Goal: Task Accomplishment & Management: Complete application form

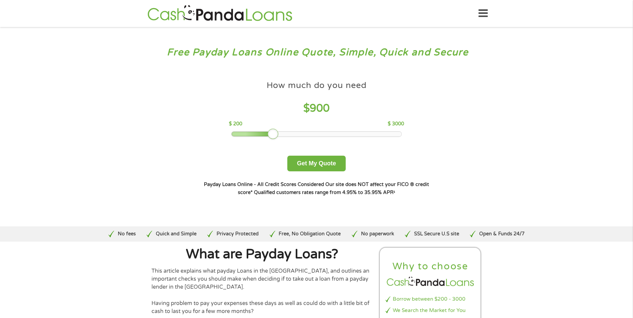
drag, startPoint x: 278, startPoint y: 134, endPoint x: 273, endPoint y: 135, distance: 4.5
click at [273, 135] on div at bounding box center [273, 134] width 11 height 11
drag, startPoint x: 273, startPoint y: 135, endPoint x: 250, endPoint y: 137, distance: 23.8
click at [250, 137] on div at bounding box center [249, 134] width 11 height 11
click at [315, 164] on button "Get My Quote" at bounding box center [316, 164] width 58 height 16
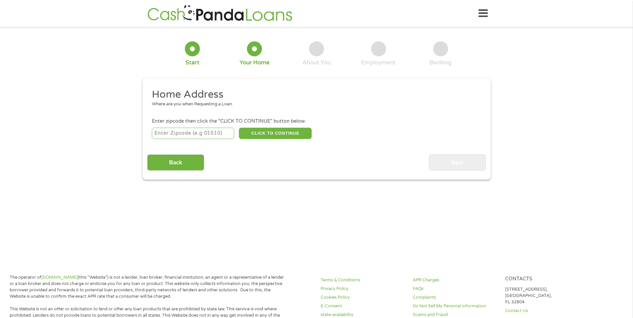
click at [209, 135] on input "number" at bounding box center [193, 133] width 82 height 11
type input "39567"
click at [278, 135] on button "CLICK TO CONTINUE" at bounding box center [275, 133] width 73 height 11
type input "39567"
type input "Pascagoula"
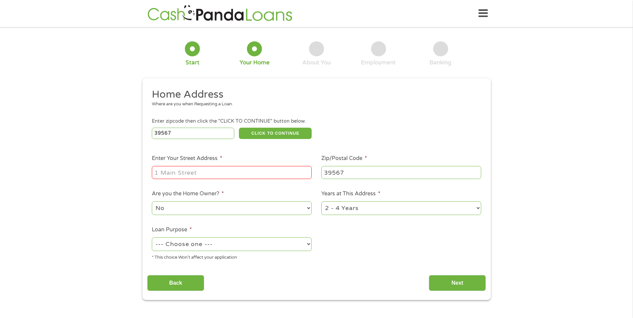
click at [223, 172] on input "Enter Your Street Address *" at bounding box center [232, 172] width 160 height 13
type input "2313 OLD MOBILE HWY APT 116"
click at [478, 207] on select "1 Year or less 1 - 2 Years 2 - 4 Years Over 4 Years" at bounding box center [401, 209] width 160 height 14
select select "60months"
click at [321, 202] on select "1 Year or less 1 - 2 Years 2 - 4 Years Over 4 Years" at bounding box center [401, 209] width 160 height 14
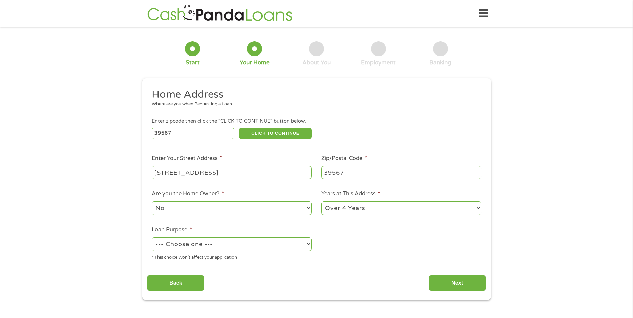
click at [309, 246] on select "--- Choose one --- Pay Bills Debt Consolidation Home Improvement Major Purchase…" at bounding box center [232, 245] width 160 height 14
select select "other"
click at [152, 238] on select "--- Choose one --- Pay Bills Debt Consolidation Home Improvement Major Purchase…" at bounding box center [232, 245] width 160 height 14
click at [454, 286] on input "Next" at bounding box center [457, 283] width 57 height 16
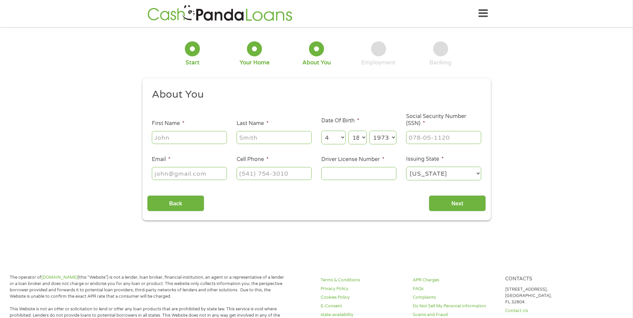
click at [192, 136] on input "First Name *" at bounding box center [189, 137] width 75 height 13
type input "Tracy"
type input "Sexton"
type input "tracys65@outlook.com"
type input "(228) 281-5891"
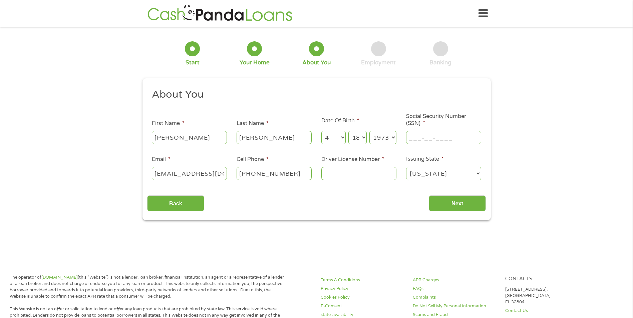
click at [428, 140] on input "___-__-____" at bounding box center [443, 137] width 75 height 13
type input "249-31-1716"
click at [366, 171] on input "Driver License Number *" at bounding box center [358, 173] width 75 height 13
type input "801476923"
click at [451, 207] on input "Next" at bounding box center [457, 204] width 57 height 16
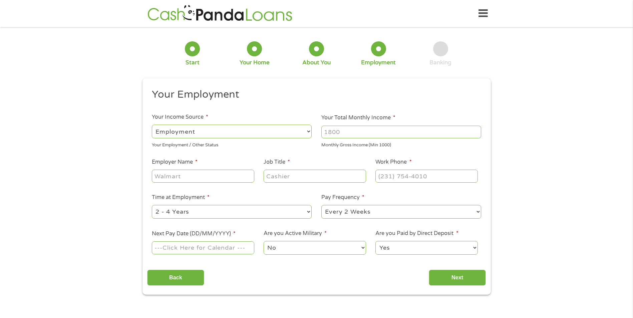
click at [308, 134] on select "--- Choose one --- Employment Self Employed Benefits" at bounding box center [232, 132] width 160 height 14
select select "benefits"
click at [152, 125] on select "--- Choose one --- Employment Self Employed Benefits" at bounding box center [232, 132] width 160 height 14
type input "Other"
type input "(228) 281-5891"
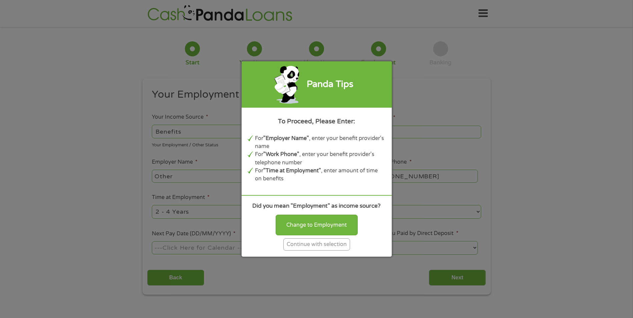
click at [318, 248] on div "Continue with selection" at bounding box center [316, 245] width 67 height 12
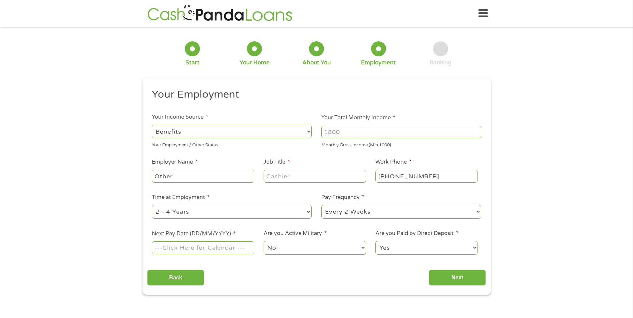
click at [351, 135] on input "Your Total Monthly Income *" at bounding box center [401, 132] width 160 height 13
type input "987"
click at [479, 211] on select "--- Choose one --- Every 2 Weeks Every Week Monthly Semi-Monthly" at bounding box center [401, 212] width 160 height 14
select select "monthly"
click at [321, 205] on select "--- Choose one --- Every 2 Weeks Every Week Monthly Semi-Monthly" at bounding box center [401, 212] width 160 height 14
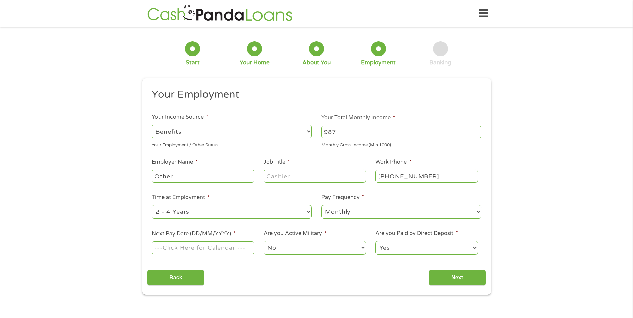
click at [230, 246] on input "Next Pay Date (DD/MM/YYYY) *" at bounding box center [203, 248] width 102 height 13
type input "03/10/2025"
click at [459, 278] on input "Next" at bounding box center [457, 278] width 57 height 16
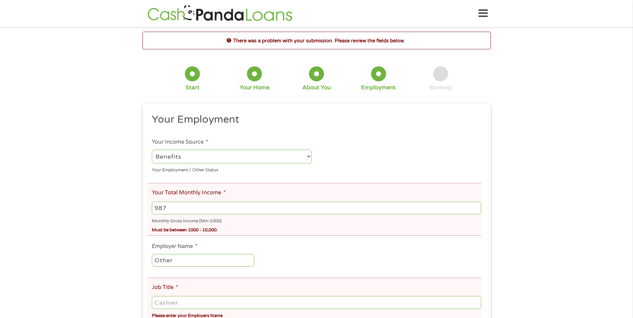
click at [214, 209] on input "987" at bounding box center [316, 208] width 329 height 13
type input "9"
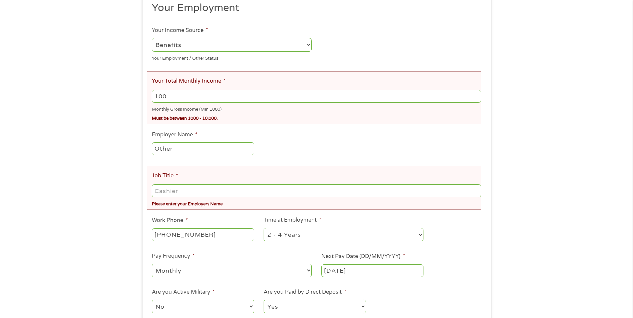
scroll to position [128, 0]
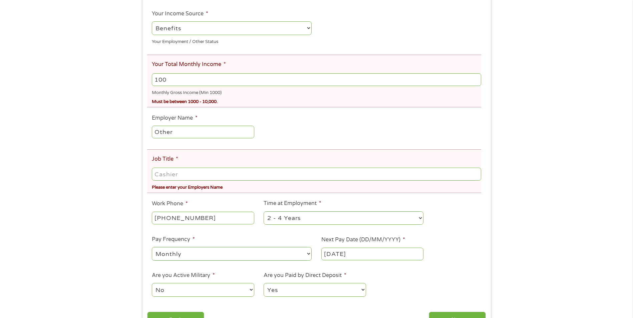
type input "100"
click at [185, 175] on input "Job Title *" at bounding box center [316, 174] width 329 height 13
type input "Social Security"
click at [493, 244] on div "There was a problem with your submission. Please review the fields below. 1 Sta…" at bounding box center [317, 120] width 360 height 434
click at [175, 80] on input "100" at bounding box center [316, 79] width 329 height 13
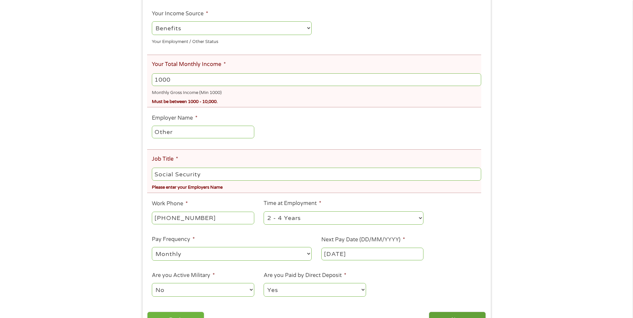
type input "1000"
click at [463, 314] on input "Next" at bounding box center [457, 320] width 57 height 16
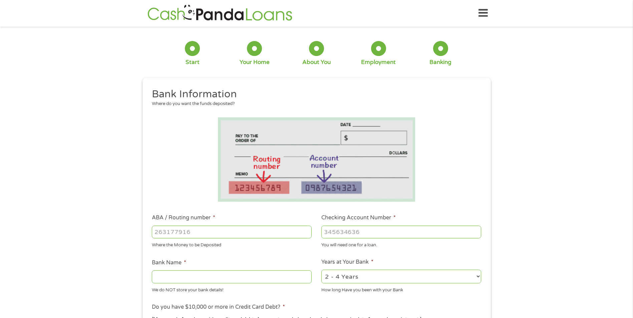
scroll to position [0, 0]
click at [200, 234] on input "ABA / Routing number *" at bounding box center [232, 232] width 160 height 13
type input "265377840"
type input "SINGING RIVER FCU"
type input "265377840"
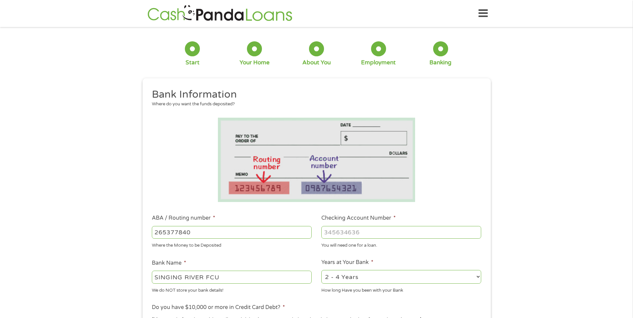
click at [361, 232] on input "Checking Account Number *" at bounding box center [401, 232] width 160 height 13
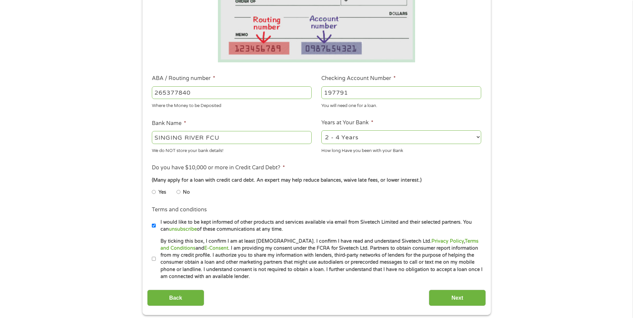
scroll to position [176, 0]
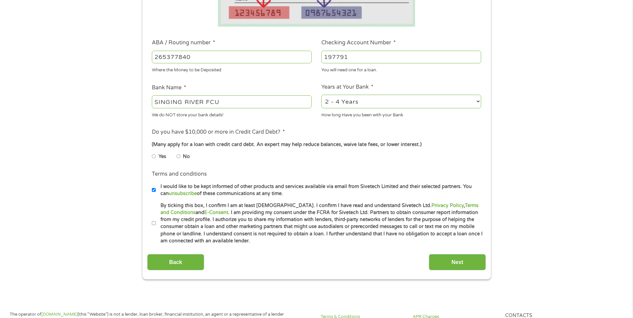
type input "197791"
click at [479, 102] on select "2 - 4 Years 6 - 12 Months 1 - 2 Years Over 4 Years" at bounding box center [401, 102] width 160 height 14
select select "60months"
click at [321, 95] on select "2 - 4 Years 6 - 12 Months 1 - 2 Years Over 4 Years" at bounding box center [401, 102] width 160 height 14
click at [179, 157] on input "No" at bounding box center [179, 156] width 4 height 11
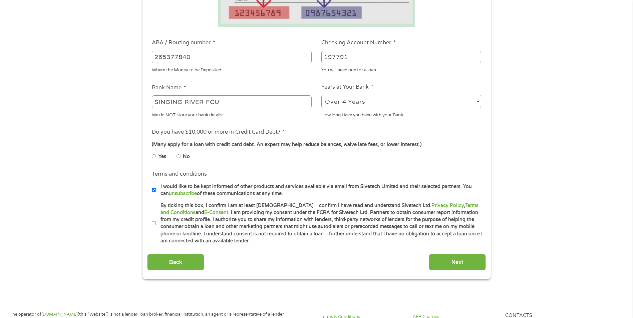
radio input "true"
click at [155, 223] on input "By ticking this box, I confirm I am at least 18 years old. I confirm I have rea…" at bounding box center [154, 223] width 4 height 11
checkbox input "true"
click at [454, 266] on input "Next" at bounding box center [457, 262] width 57 height 16
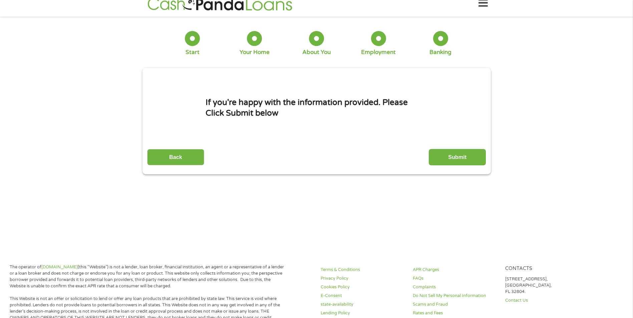
scroll to position [0, 0]
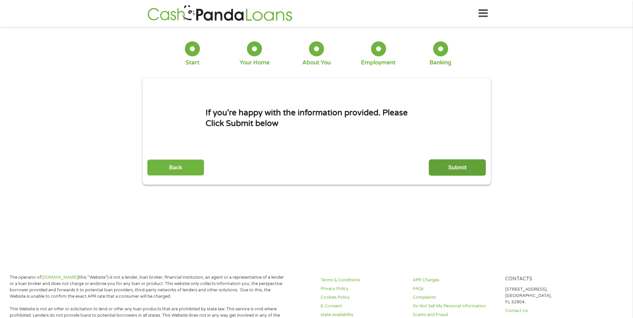
click at [456, 168] on input "Submit" at bounding box center [457, 168] width 57 height 16
